Goal: Download file/media

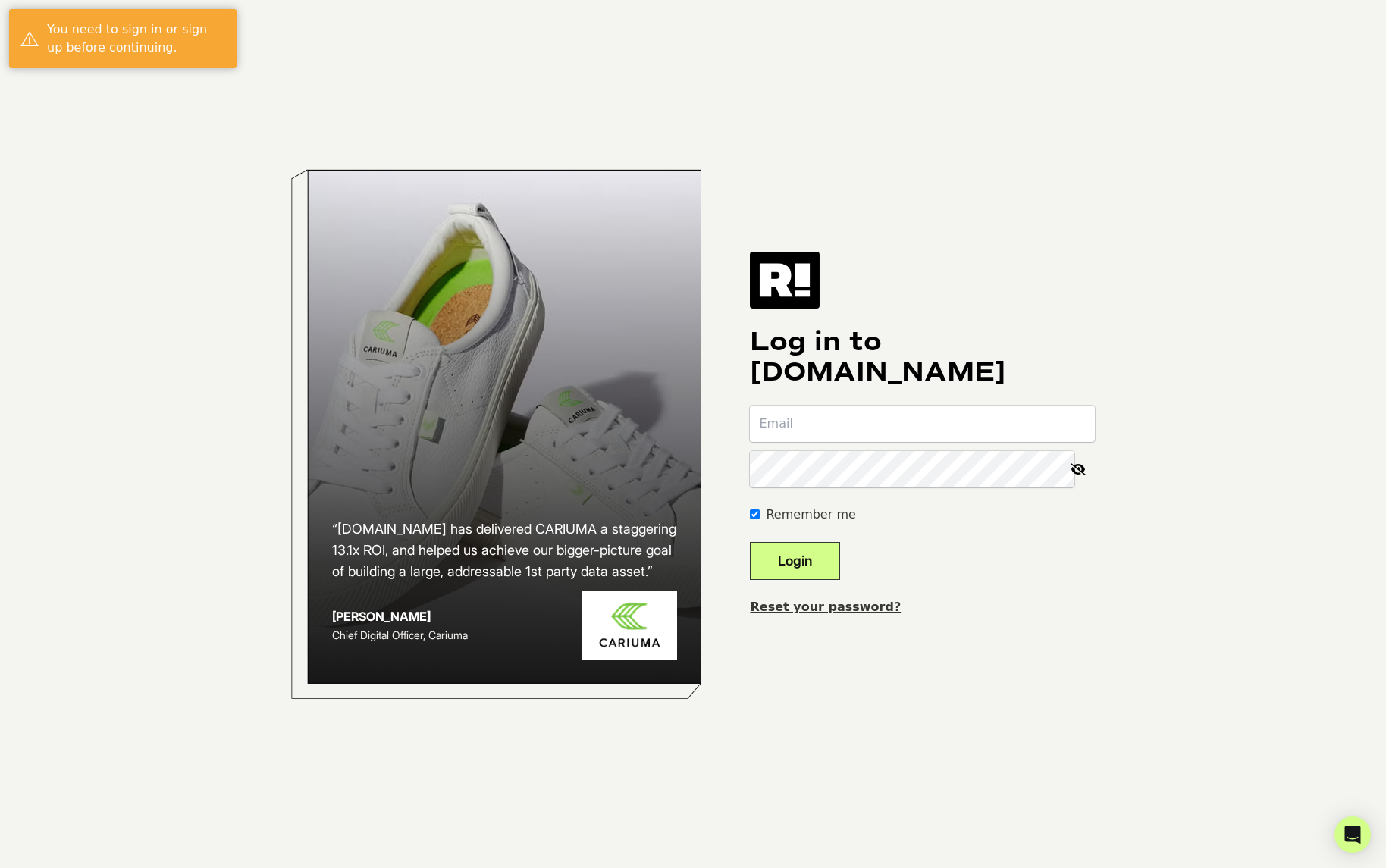
type input "[PERSON_NAME][EMAIL_ADDRESS][DOMAIN_NAME]"
click at [816, 560] on button "Login" at bounding box center [795, 560] width 90 height 38
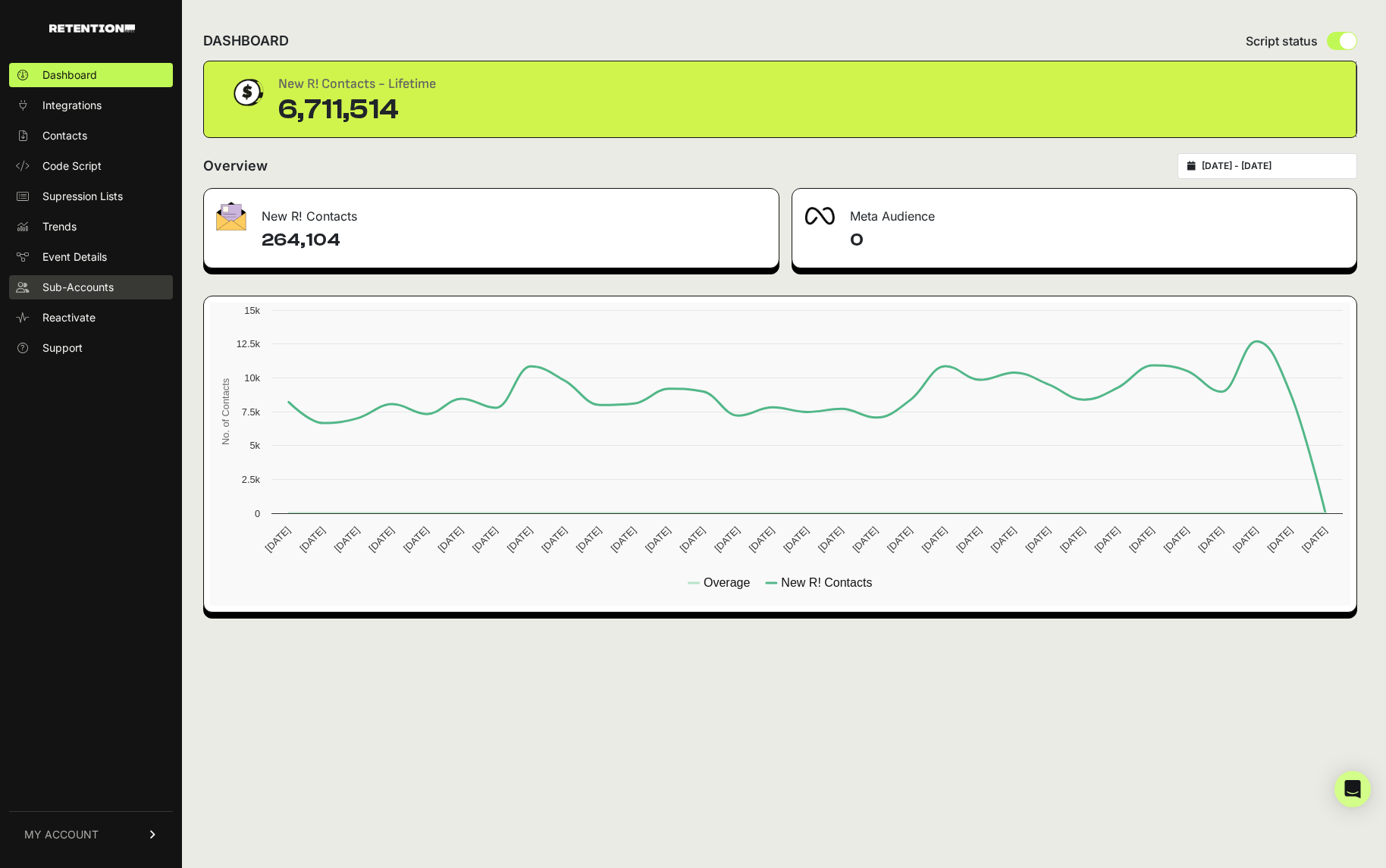
click at [68, 288] on span "Sub-Accounts" at bounding box center [78, 288] width 71 height 15
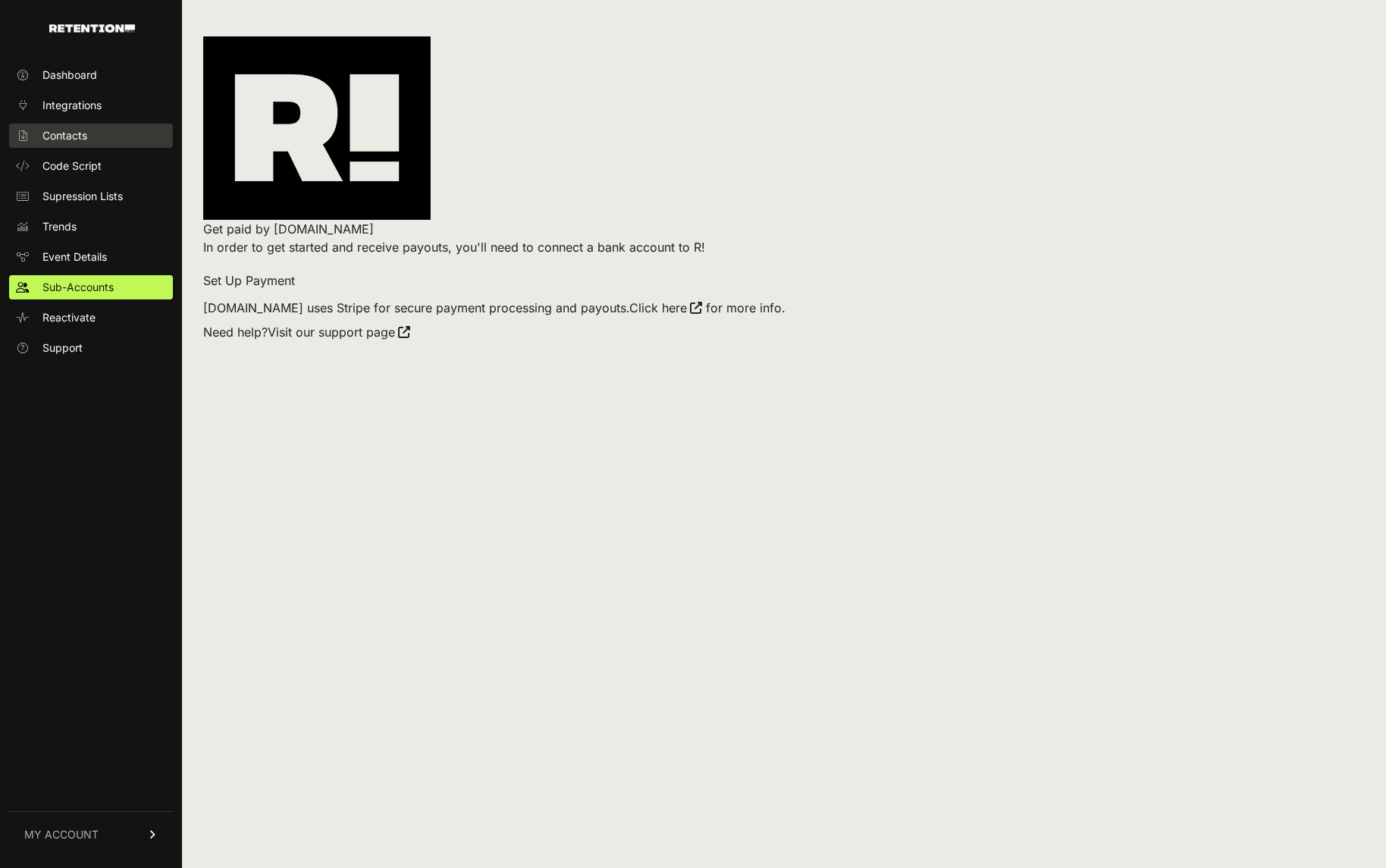
click at [64, 134] on span "Contacts" at bounding box center [65, 136] width 45 height 15
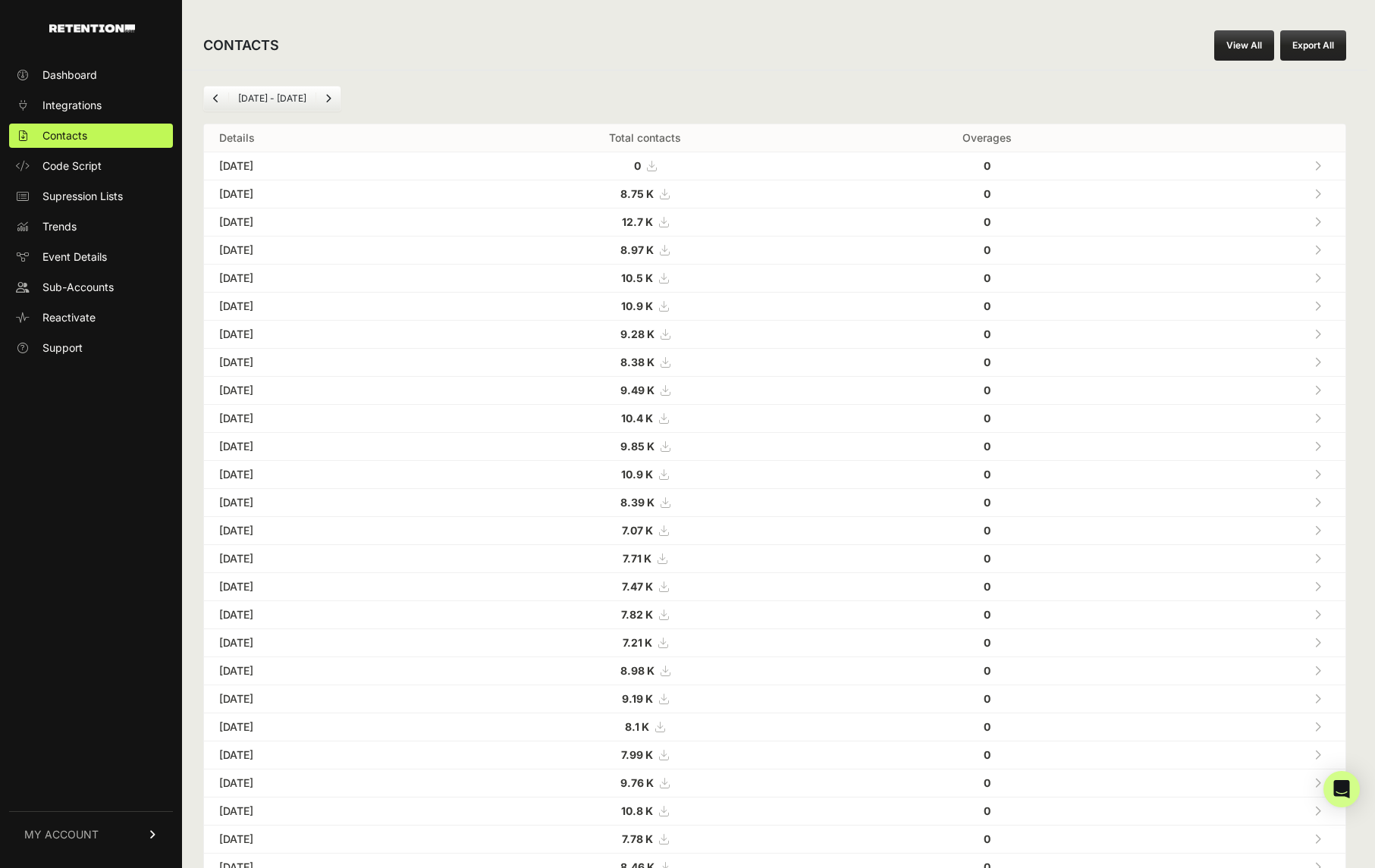
click at [653, 192] on strong "8.75 K" at bounding box center [636, 193] width 33 height 13
click at [653, 247] on strong "8.97 K" at bounding box center [636, 250] width 33 height 13
